Goal: Use online tool/utility: Utilize a website feature to perform a specific function

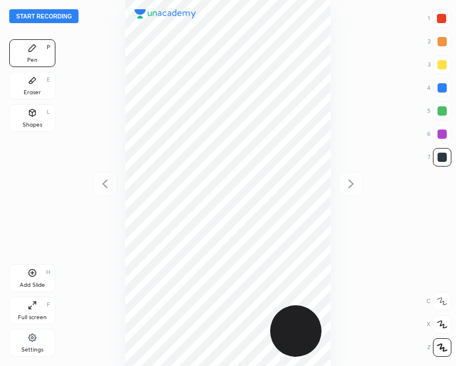
scroll to position [366, 272]
click at [70, 15] on button "Start recording" at bounding box center [43, 16] width 69 height 14
click at [443, 15] on div at bounding box center [441, 18] width 9 height 9
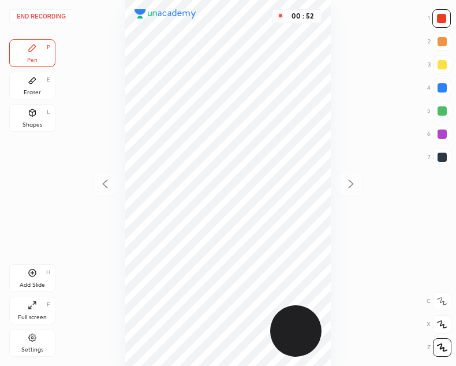
drag, startPoint x: 444, startPoint y: 159, endPoint x: 416, endPoint y: 159, distance: 27.7
click at [443, 159] on div at bounding box center [442, 157] width 9 height 9
click at [36, 83] on icon at bounding box center [32, 80] width 9 height 9
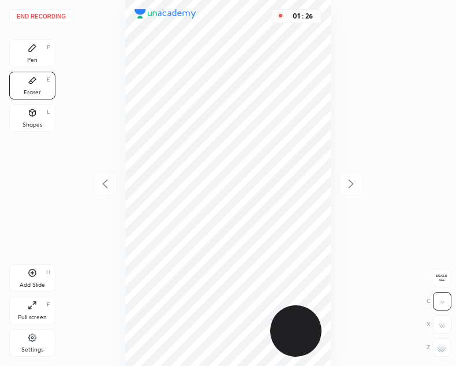
click at [44, 60] on div "Pen P" at bounding box center [32, 53] width 46 height 28
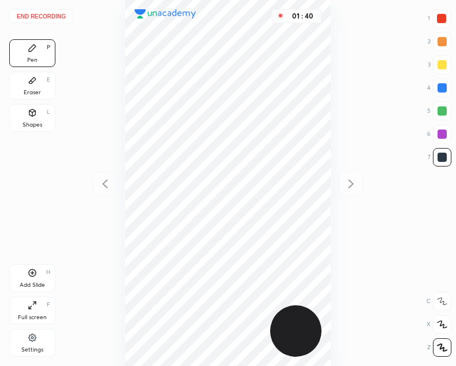
click at [444, 16] on div at bounding box center [441, 18] width 9 height 9
click at [27, 81] on div "Eraser E" at bounding box center [32, 86] width 46 height 28
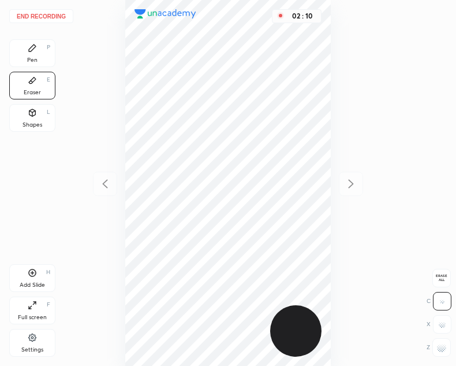
drag, startPoint x: 31, startPoint y: 51, endPoint x: 57, endPoint y: 102, distance: 57.6
click at [32, 52] on icon at bounding box center [32, 47] width 9 height 9
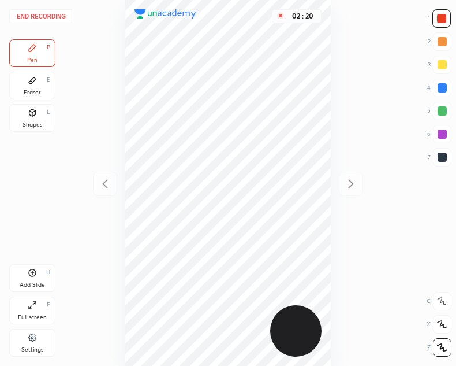
drag, startPoint x: 35, startPoint y: 87, endPoint x: 65, endPoint y: 112, distance: 39.4
click at [37, 88] on div "Eraser E" at bounding box center [32, 86] width 46 height 28
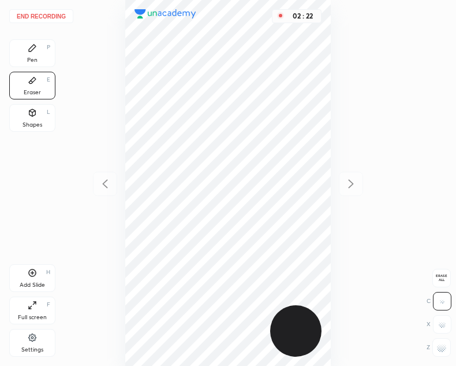
drag, startPoint x: 35, startPoint y: 57, endPoint x: 44, endPoint y: 60, distance: 9.7
click at [37, 57] on div "Pen" at bounding box center [32, 60] width 10 height 6
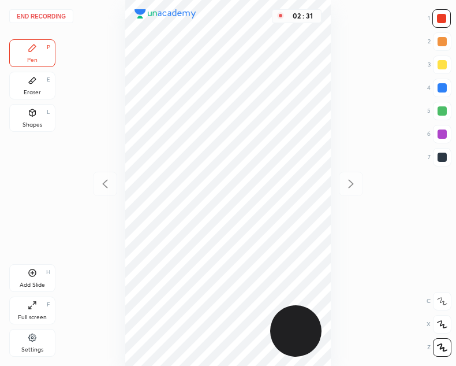
drag, startPoint x: 444, startPoint y: 157, endPoint x: 109, endPoint y: 241, distance: 345.5
click at [440, 158] on div at bounding box center [442, 157] width 9 height 9
click at [36, 271] on icon at bounding box center [32, 272] width 9 height 9
click at [444, 18] on div at bounding box center [441, 18] width 9 height 9
click at [107, 185] on icon at bounding box center [105, 184] width 14 height 14
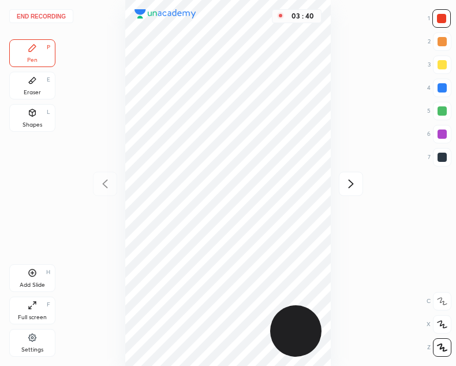
click at [49, 14] on button "End recording" at bounding box center [41, 16] width 64 height 14
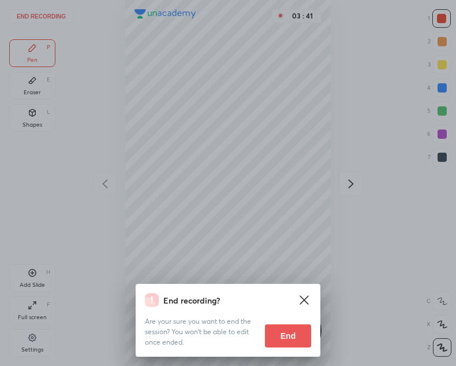
click at [293, 335] on button "End" at bounding box center [288, 335] width 46 height 23
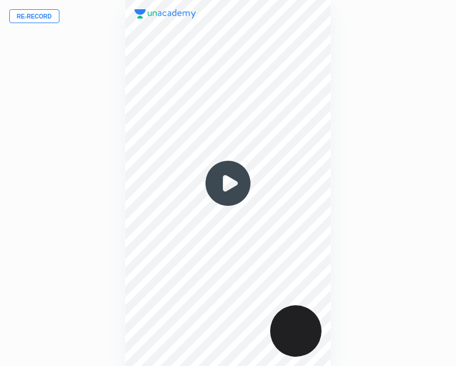
click at [50, 16] on button "Re-record" at bounding box center [34, 16] width 50 height 14
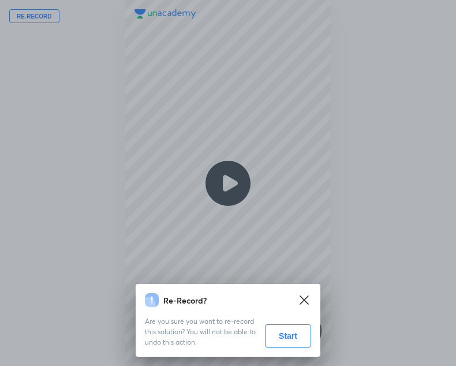
click at [281, 336] on button "Start" at bounding box center [288, 335] width 46 height 23
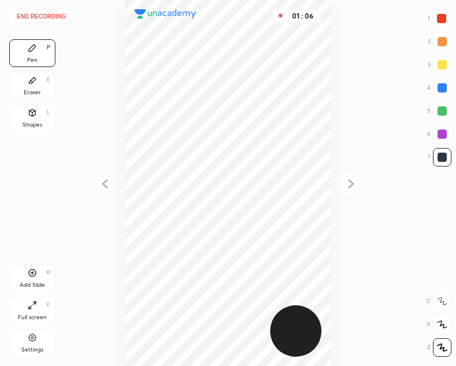
click at [32, 92] on div "Eraser" at bounding box center [32, 93] width 17 height 6
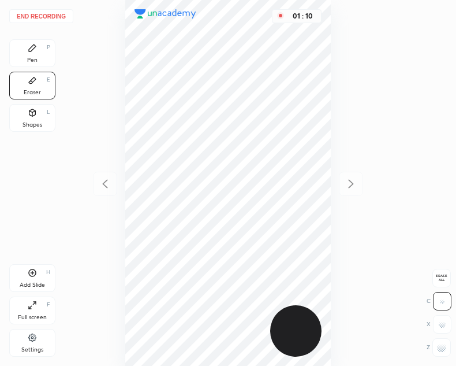
click at [10, 51] on div "Pen P" at bounding box center [32, 53] width 46 height 28
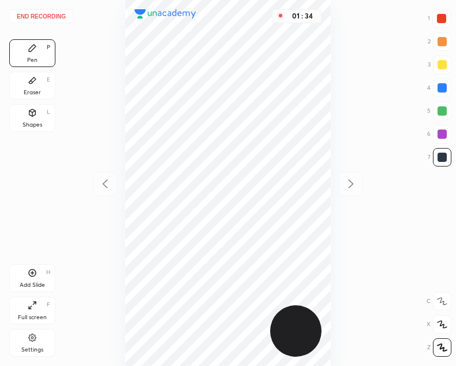
click at [443, 15] on div at bounding box center [441, 18] width 9 height 9
drag, startPoint x: 35, startPoint y: 84, endPoint x: 40, endPoint y: 88, distance: 6.1
click at [36, 86] on div "Eraser E" at bounding box center [32, 86] width 46 height 28
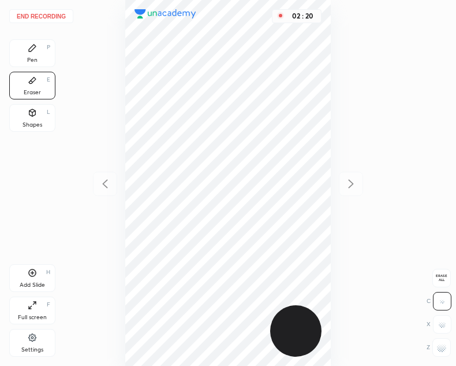
drag, startPoint x: 28, startPoint y: 50, endPoint x: 35, endPoint y: 68, distance: 19.4
click at [29, 51] on icon at bounding box center [32, 47] width 9 height 9
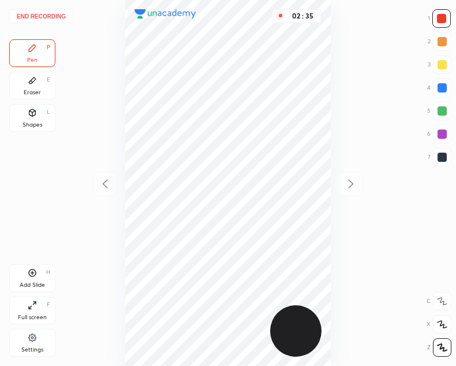
click at [440, 84] on div at bounding box center [442, 87] width 9 height 9
click at [54, 16] on button "End recording" at bounding box center [41, 16] width 64 height 14
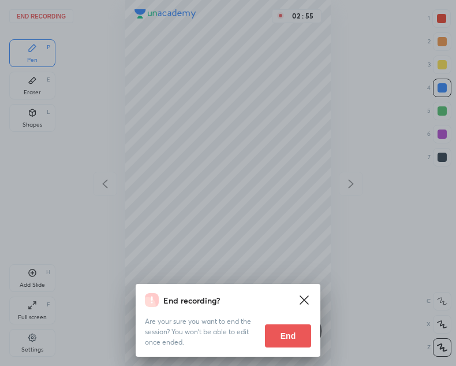
click at [291, 329] on button "End" at bounding box center [288, 335] width 46 height 23
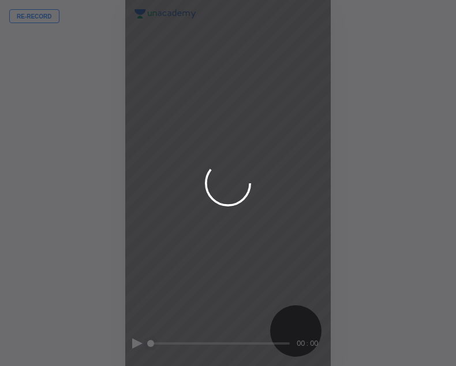
click at [93, 294] on div at bounding box center [228, 183] width 456 height 366
click at [128, 296] on div at bounding box center [228, 183] width 456 height 366
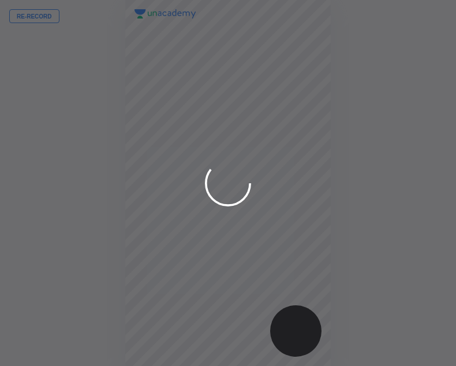
click at [129, 298] on div at bounding box center [228, 183] width 456 height 366
